Goal: Register for event/course

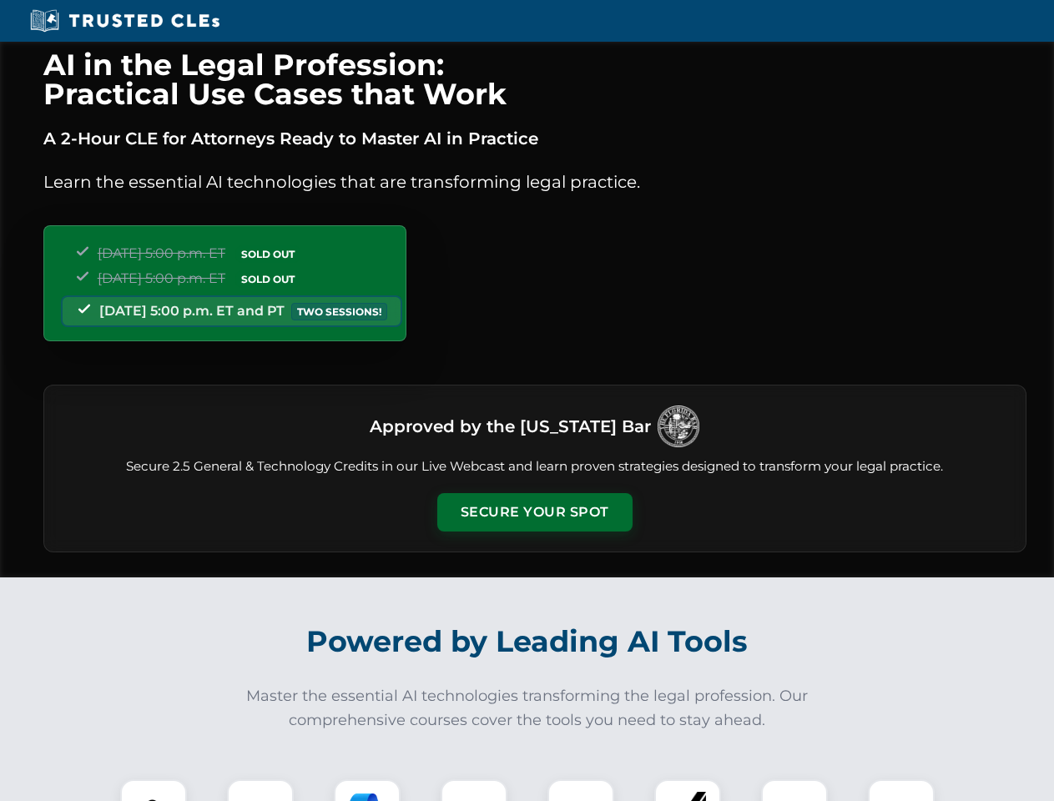
click at [534, 513] on button "Secure Your Spot" at bounding box center [534, 512] width 195 height 38
click at [154, 791] on img at bounding box center [153, 813] width 48 height 48
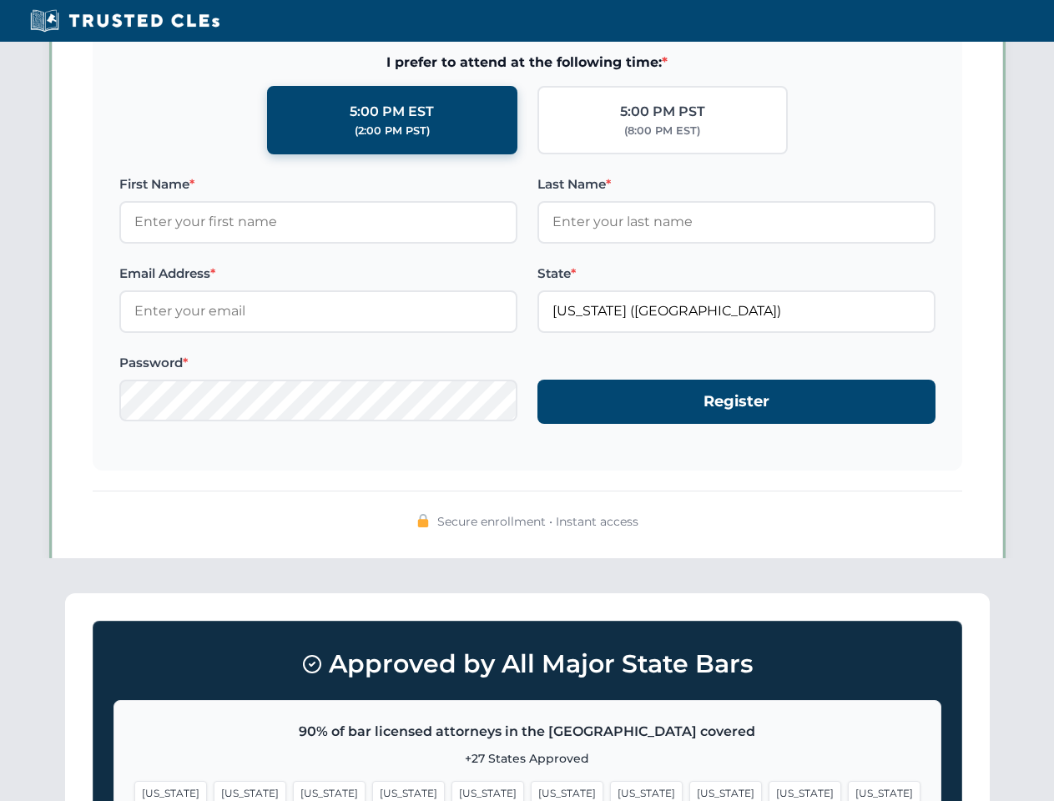
click at [610, 791] on span "[US_STATE]" at bounding box center [646, 793] width 73 height 24
click at [769, 791] on span "[US_STATE]" at bounding box center [805, 793] width 73 height 24
